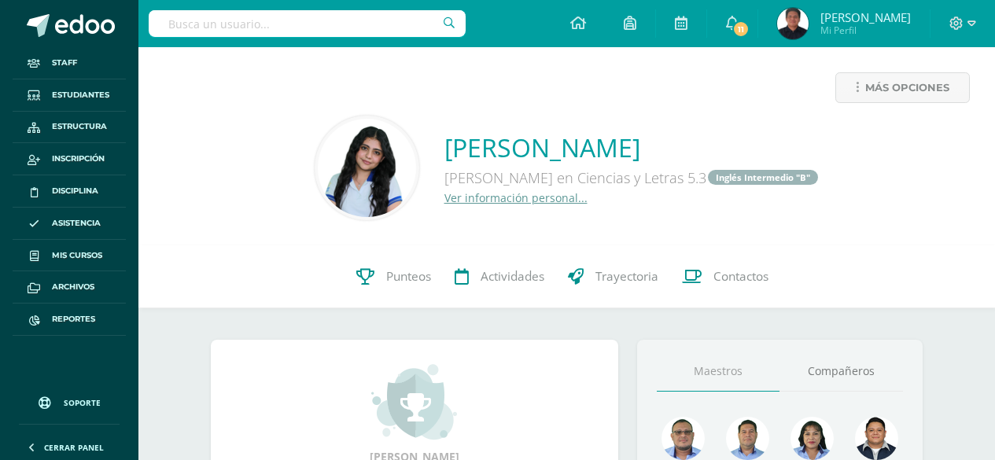
click at [1, 57] on li "Staff" at bounding box center [69, 63] width 138 height 32
click at [42, 17] on span at bounding box center [38, 25] width 23 height 23
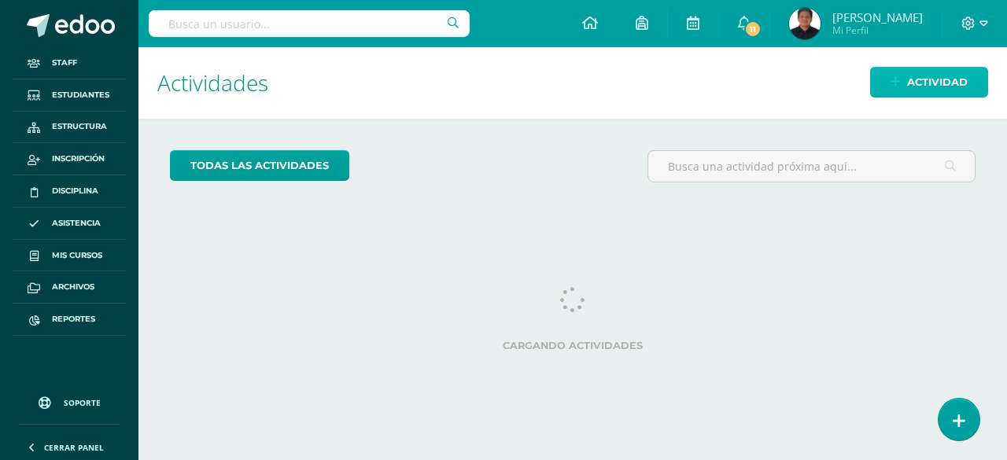
click at [902, 92] on link "Actividad" at bounding box center [929, 82] width 118 height 31
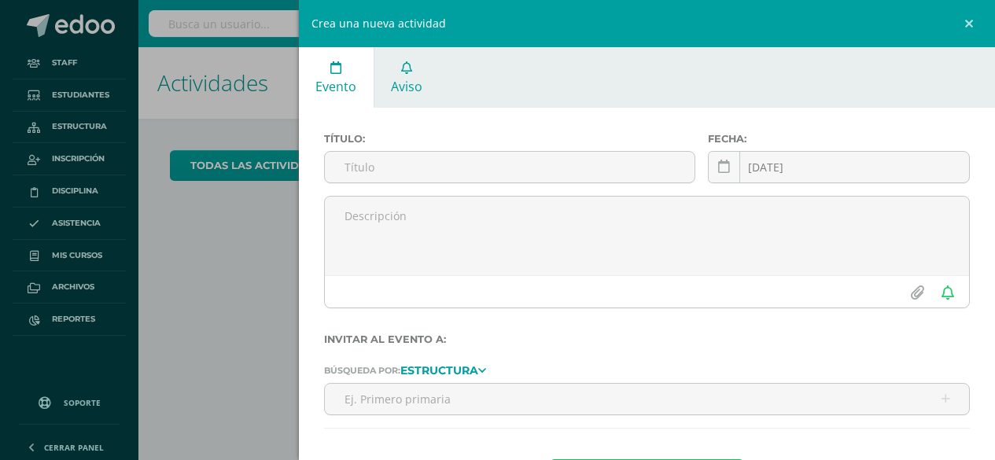
click at [411, 75] on link "Aviso" at bounding box center [407, 77] width 65 height 61
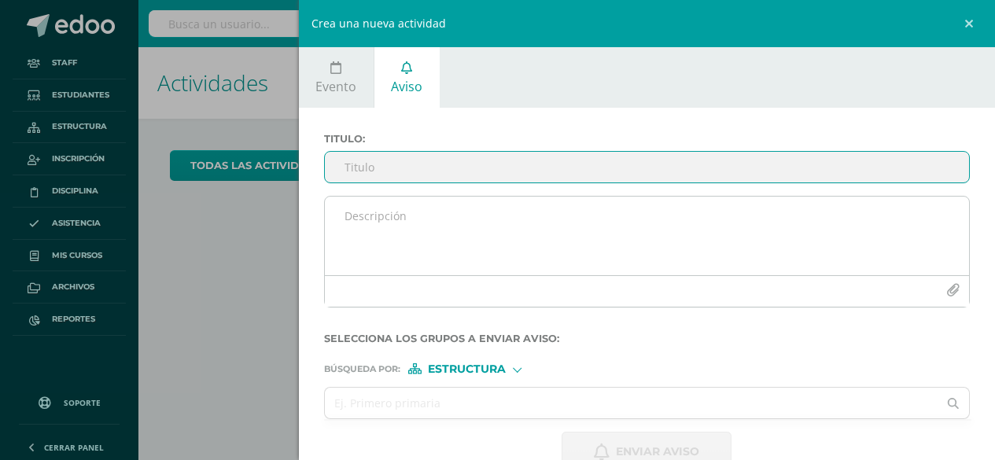
click at [947, 291] on icon "button" at bounding box center [953, 290] width 13 height 13
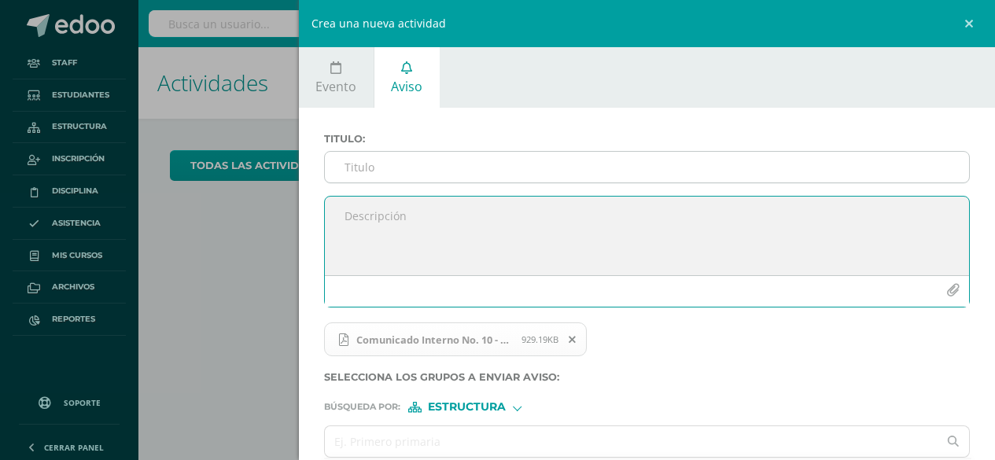
click at [416, 157] on input "Titulo :" at bounding box center [647, 167] width 645 height 31
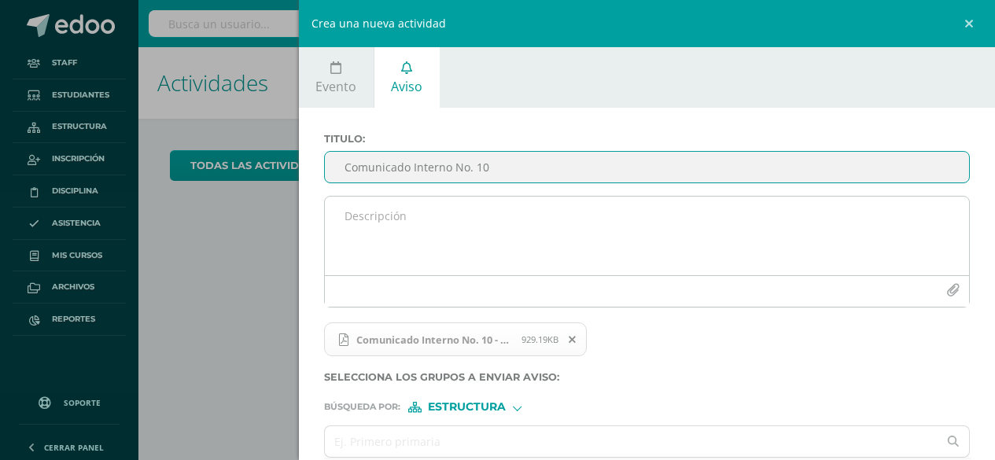
type input "Comunicado Interno No. 10"
click at [377, 234] on textarea at bounding box center [647, 236] width 645 height 79
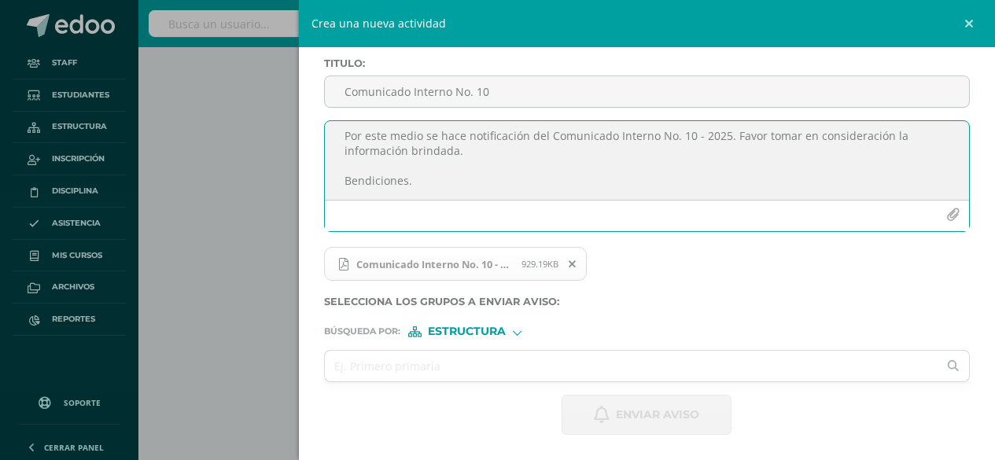
scroll to position [145, 0]
type textarea "Saludos Cordiales, Por este medio se hace notificación del Comunicado Interno N…"
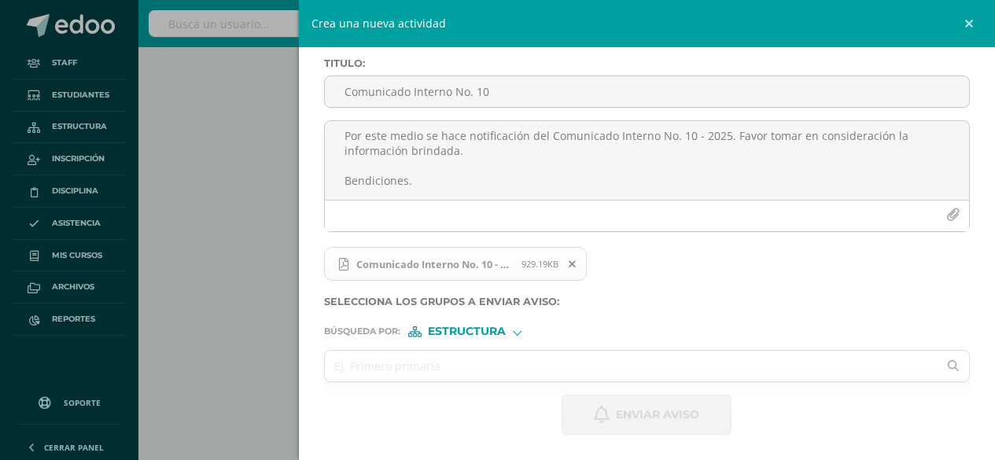
click at [416, 365] on input "text" at bounding box center [632, 366] width 614 height 31
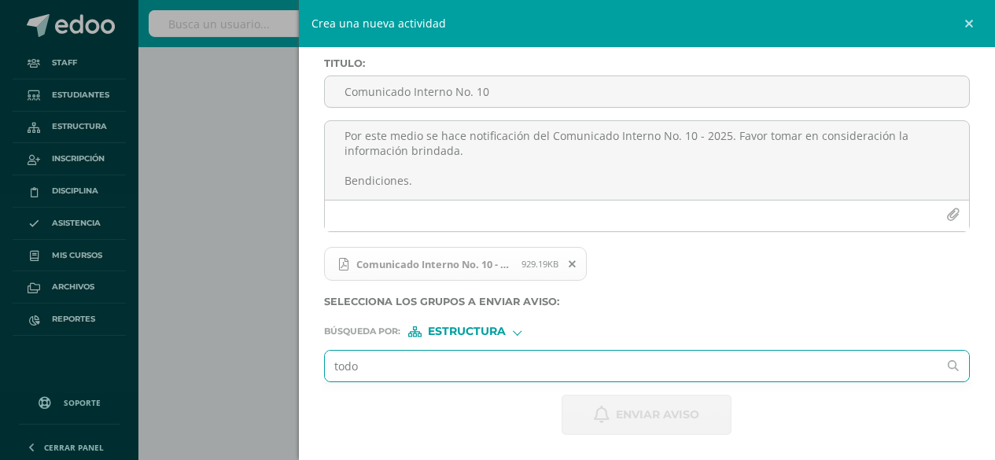
type input "todos"
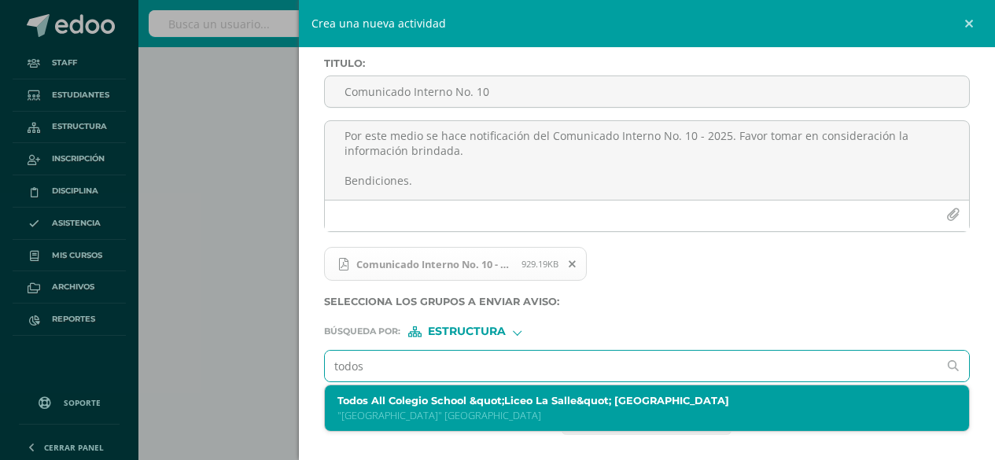
click at [424, 421] on p ""Liceo La Salle" Chiquimula" at bounding box center [634, 415] width 592 height 13
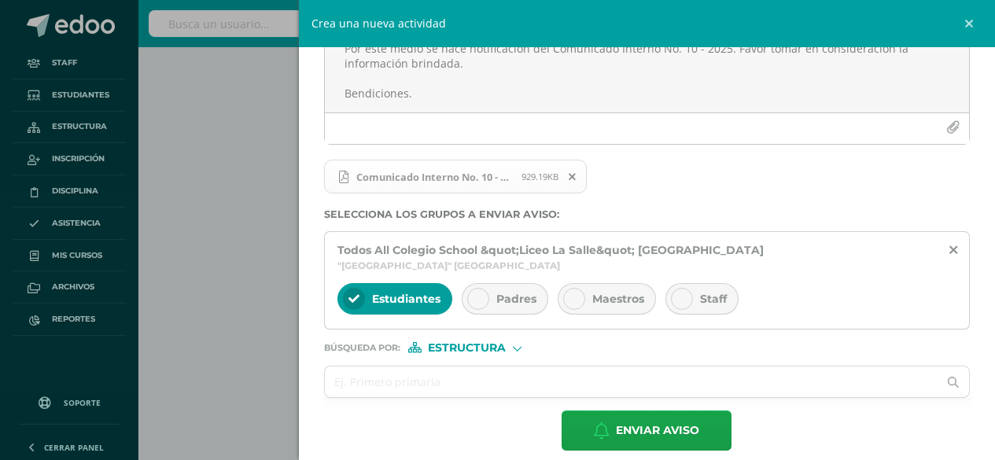
scroll to position [164, 0]
click at [486, 287] on div at bounding box center [478, 298] width 22 height 22
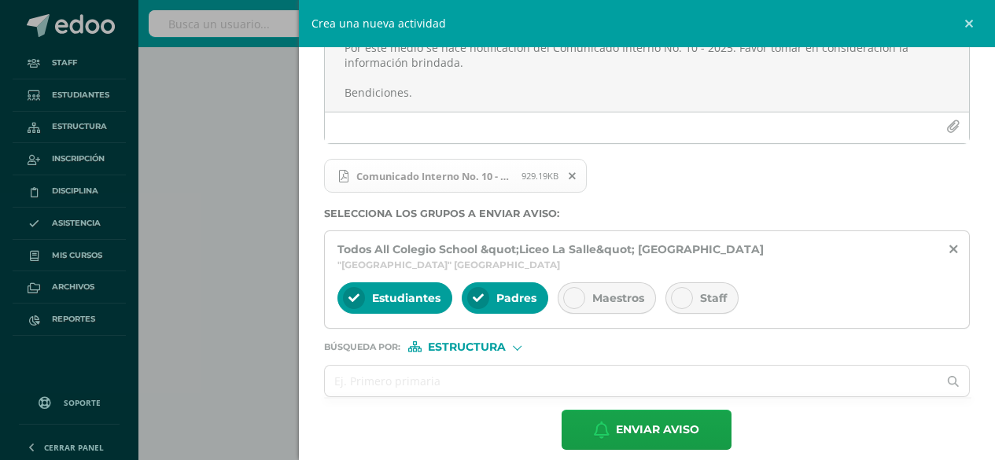
click at [589, 282] on div "Maestros" at bounding box center [607, 297] width 98 height 31
click at [701, 291] on span "Staff" at bounding box center [713, 298] width 27 height 14
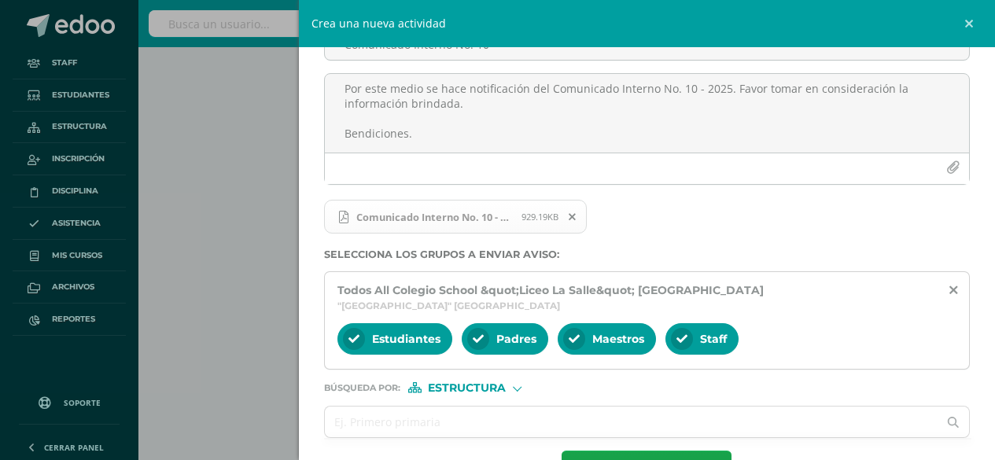
scroll to position [85, 0]
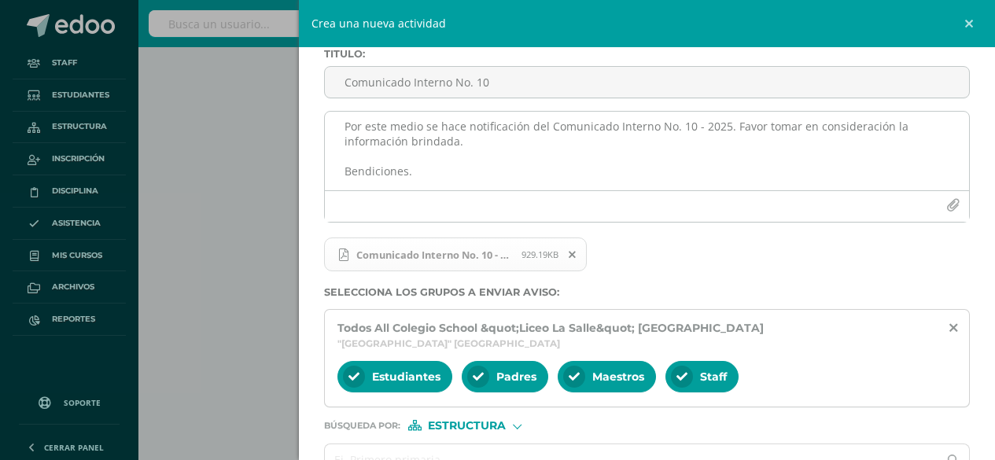
click at [527, 128] on textarea "Saludos Cordiales, Por este medio se hace notificación del Comunicado Interno N…" at bounding box center [647, 151] width 645 height 79
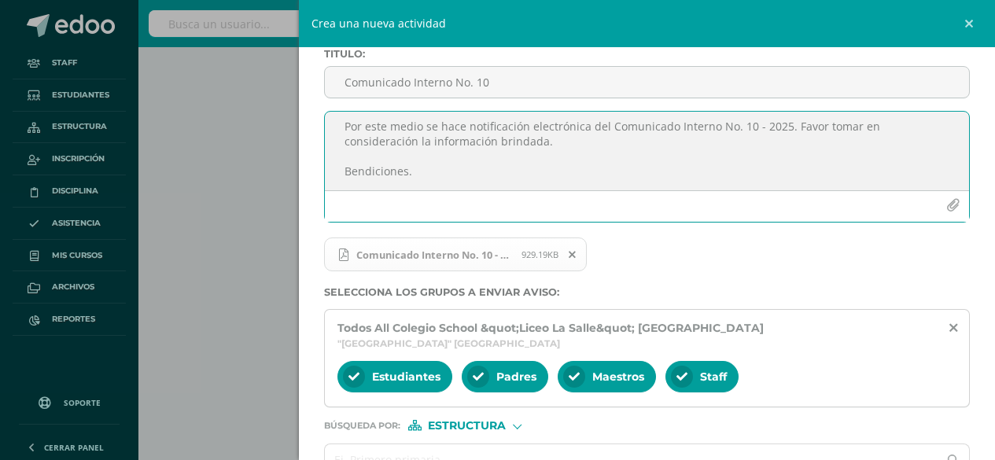
click at [589, 147] on textarea "Saludos Cordiales, Por este medio se hace notificación electrónica del Comunica…" at bounding box center [647, 151] width 645 height 79
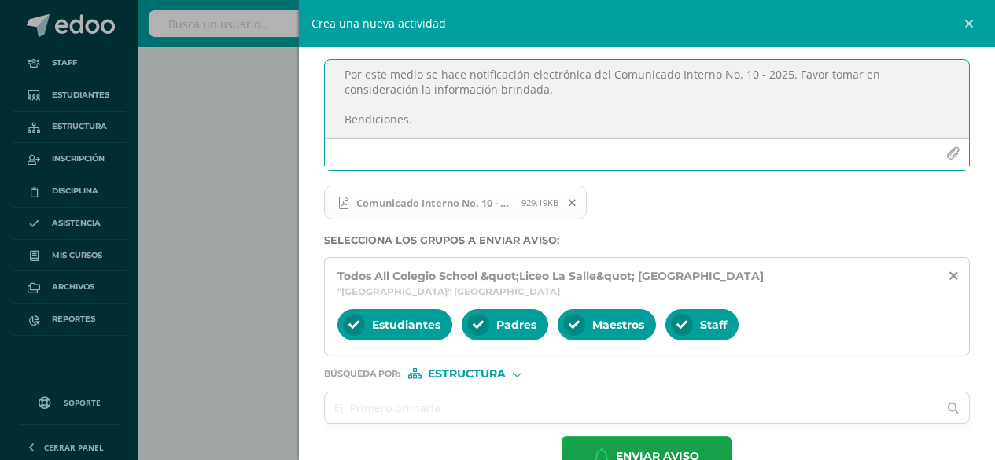
scroll to position [164, 0]
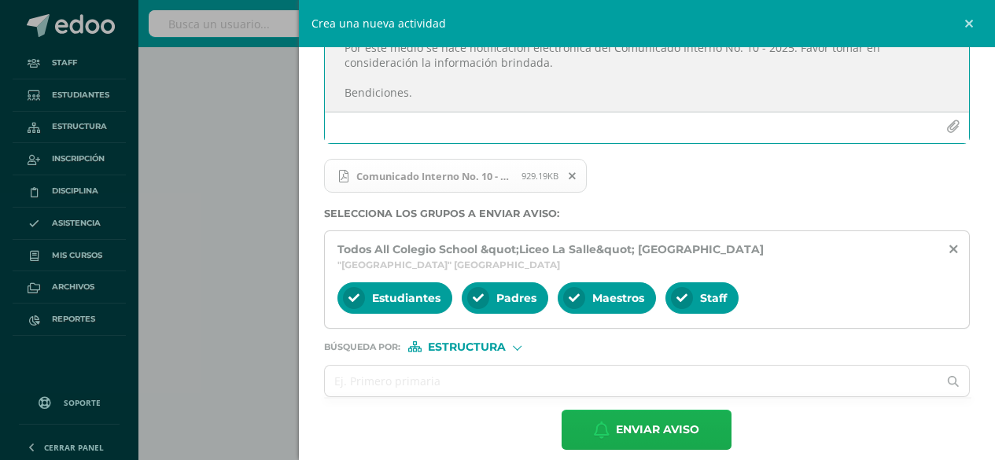
type textarea "Saludos Cordiales, Por este medio se hace notificación electrónica del Comunica…"
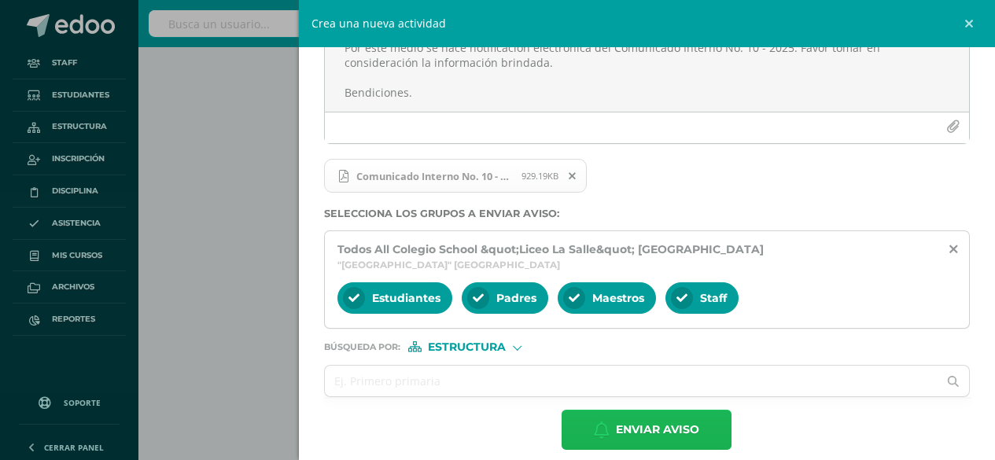
click at [704, 421] on button "Enviar aviso" at bounding box center [647, 430] width 170 height 40
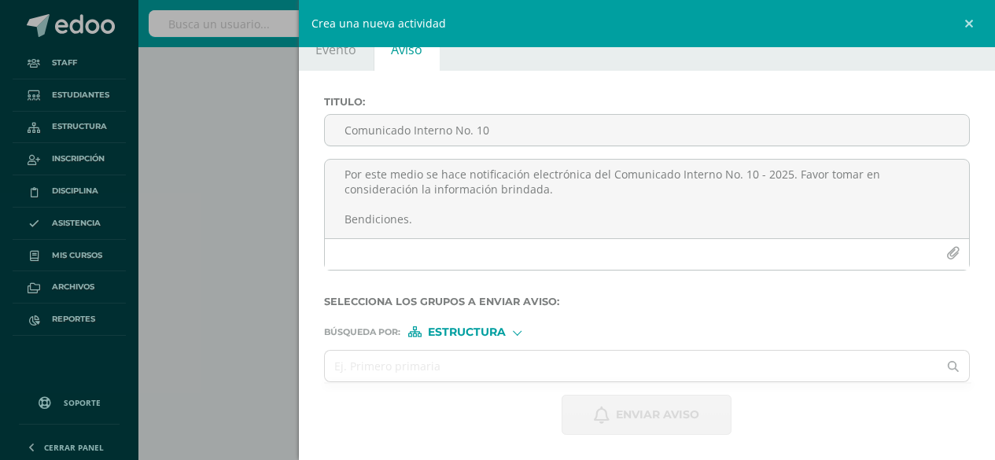
scroll to position [37, 0]
